Goal: Navigation & Orientation: Find specific page/section

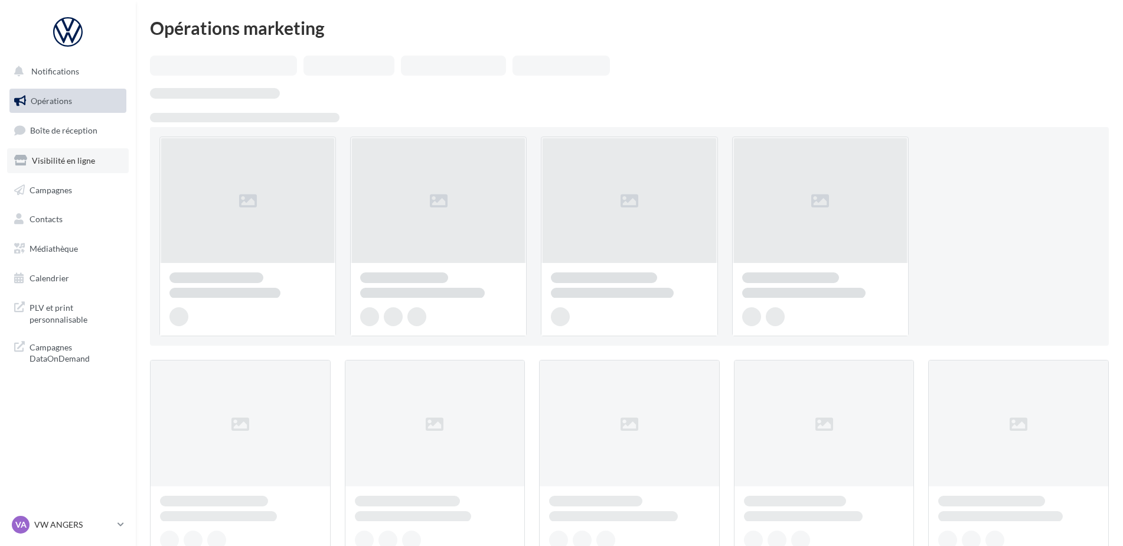
click at [69, 159] on span "Visibilité en ligne" at bounding box center [63, 160] width 63 height 10
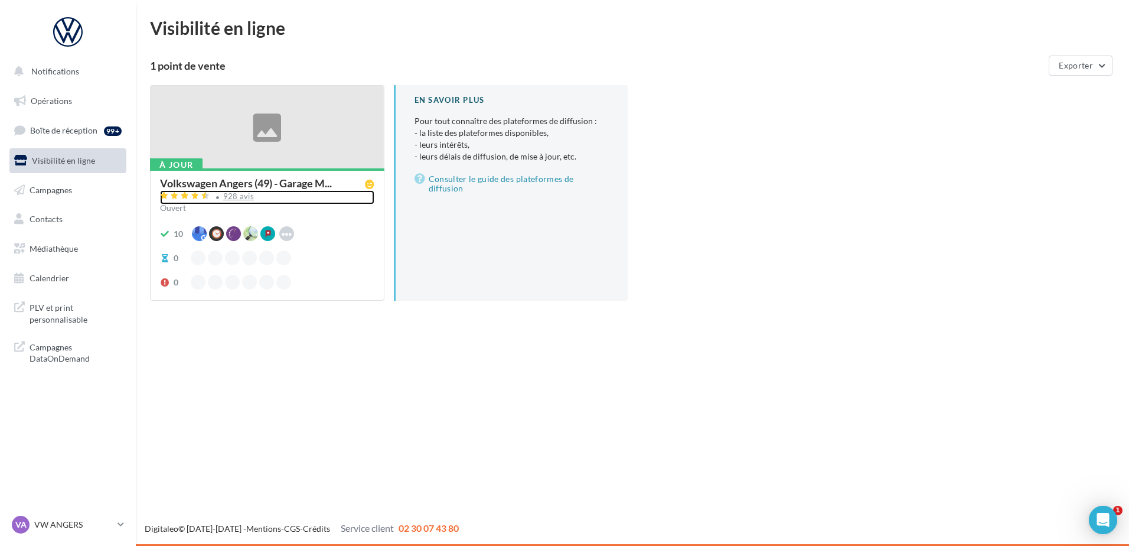
click at [234, 196] on div "928 avis" at bounding box center [238, 197] width 31 height 8
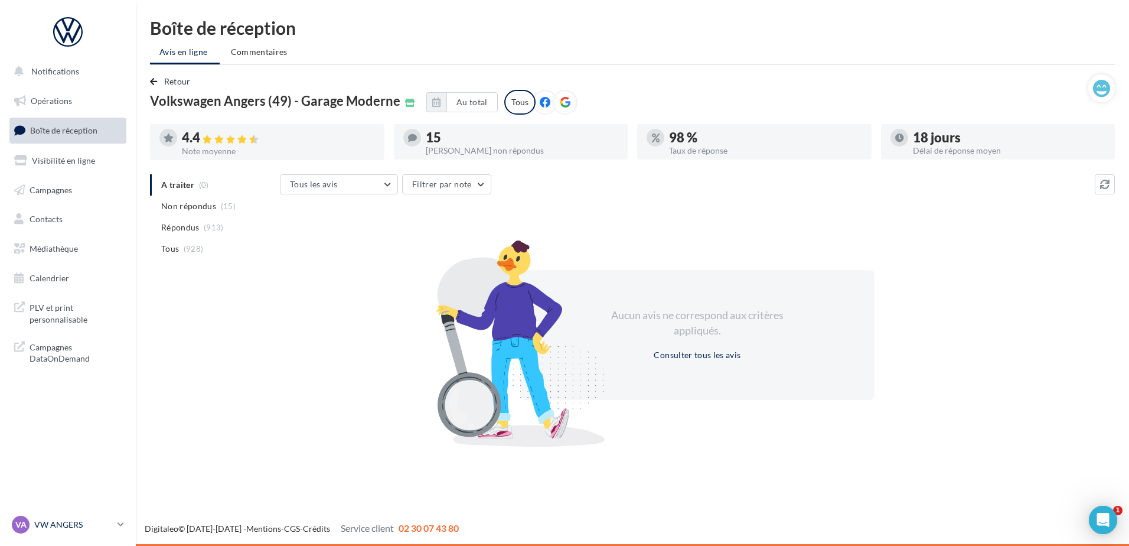
click at [67, 523] on p "VW ANGERS" at bounding box center [73, 525] width 79 height 12
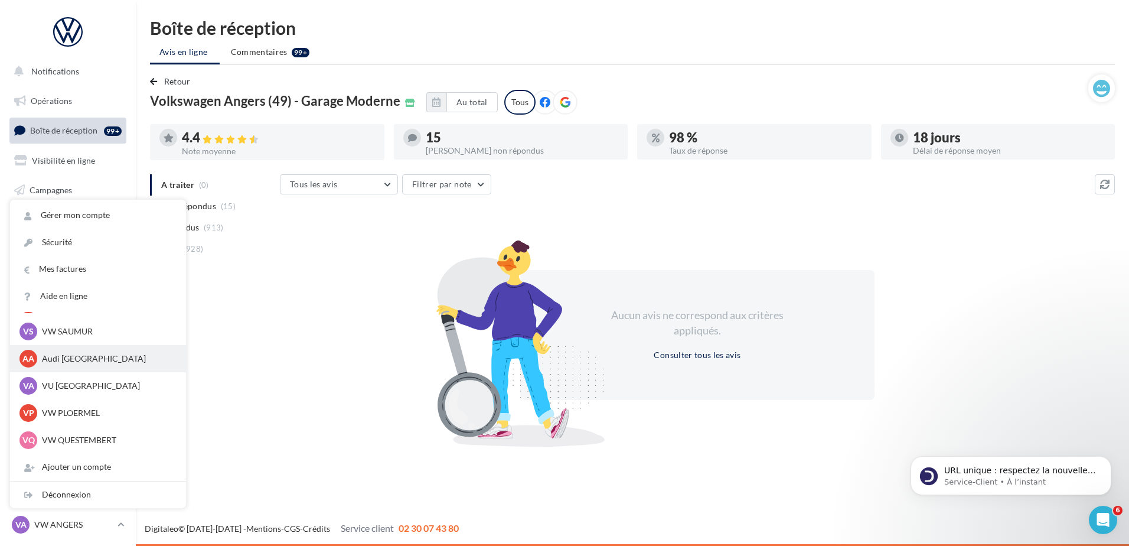
click at [89, 357] on p "Audi ANGERS" at bounding box center [107, 359] width 130 height 12
